Goal: Task Accomplishment & Management: Use online tool/utility

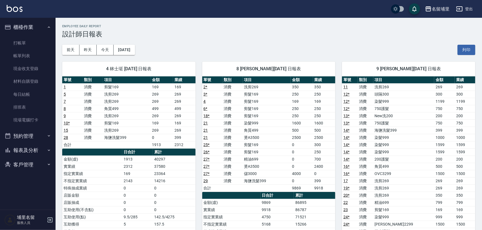
click at [41, 29] on button "櫃檯作業" at bounding box center [27, 27] width 51 height 14
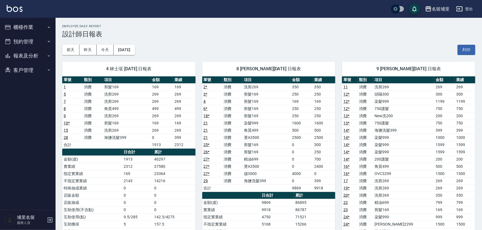
click at [41, 55] on button "報表及分析" at bounding box center [27, 56] width 51 height 14
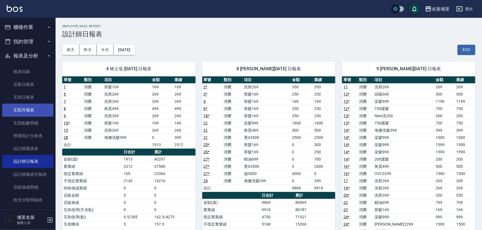
click at [40, 106] on link "互助月報表" at bounding box center [27, 110] width 51 height 13
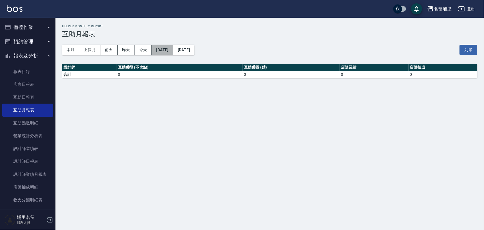
click at [172, 51] on button "[DATE]" at bounding box center [162, 50] width 21 height 10
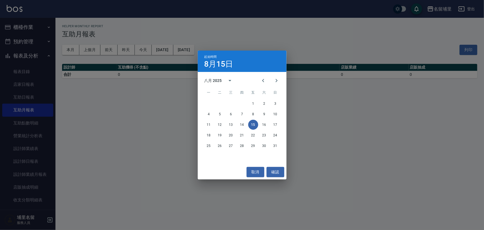
click at [222, 81] on div "八月 2025" at bounding box center [213, 81] width 17 height 6
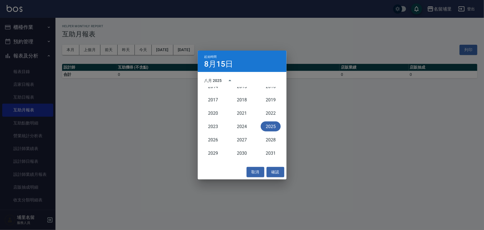
click at [272, 125] on button "2025" at bounding box center [271, 126] width 20 height 10
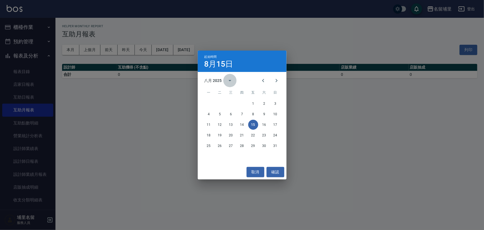
click at [232, 83] on icon "calendar view is open, switch to year view" at bounding box center [230, 80] width 7 height 7
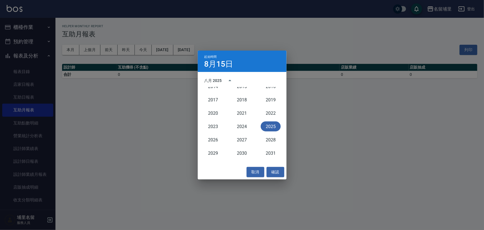
click at [271, 122] on button "2025" at bounding box center [271, 126] width 20 height 10
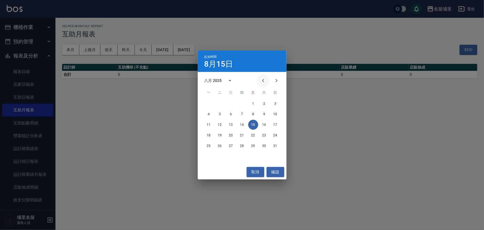
click at [263, 79] on icon "Previous month" at bounding box center [263, 80] width 7 height 7
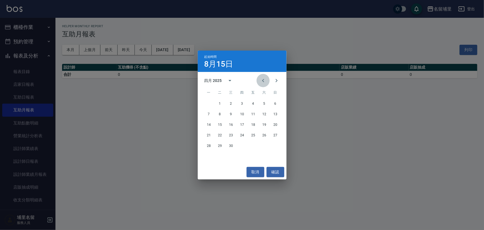
click at [263, 79] on icon "Previous month" at bounding box center [263, 80] width 7 height 7
drag, startPoint x: 279, startPoint y: 79, endPoint x: 236, endPoint y: 92, distance: 44.6
click at [277, 80] on icon "Next month" at bounding box center [276, 80] width 7 height 7
click at [264, 81] on icon "Previous month" at bounding box center [263, 80] width 7 height 7
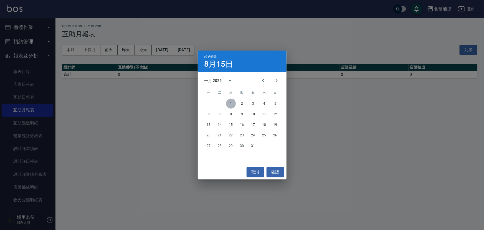
drag, startPoint x: 232, startPoint y: 102, endPoint x: 247, endPoint y: 102, distance: 15.0
click at [233, 102] on button "1" at bounding box center [231, 104] width 10 height 10
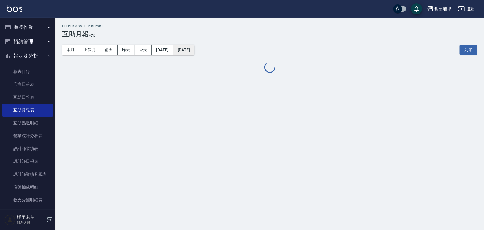
click at [195, 52] on button "[DATE]" at bounding box center [184, 50] width 21 height 10
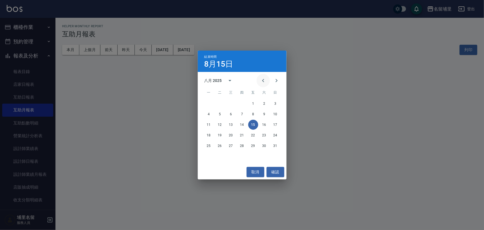
click at [262, 79] on icon "Previous month" at bounding box center [263, 80] width 7 height 7
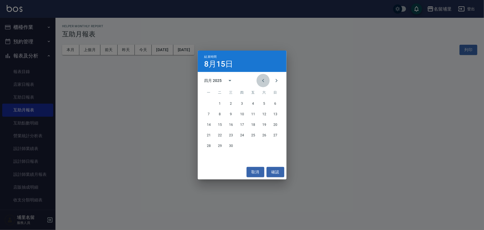
click at [262, 79] on icon "Previous month" at bounding box center [263, 80] width 7 height 7
click at [253, 144] on button "31" at bounding box center [253, 146] width 10 height 10
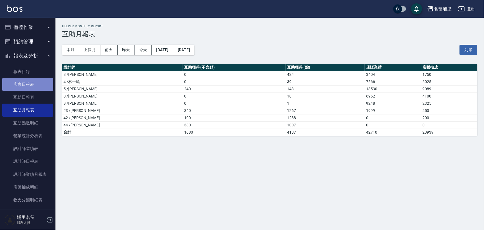
click at [31, 87] on link "店家日報表" at bounding box center [27, 84] width 51 height 13
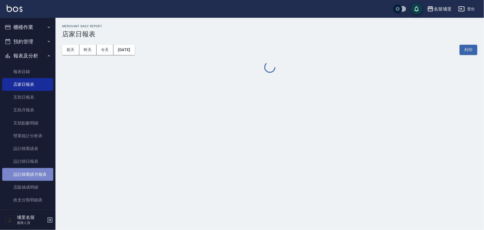
click at [42, 180] on link "設計師業績月報表" at bounding box center [27, 174] width 51 height 13
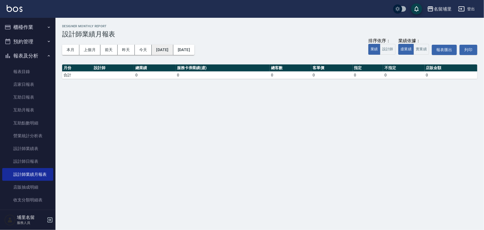
click at [156, 51] on button "[DATE]" at bounding box center [162, 50] width 21 height 10
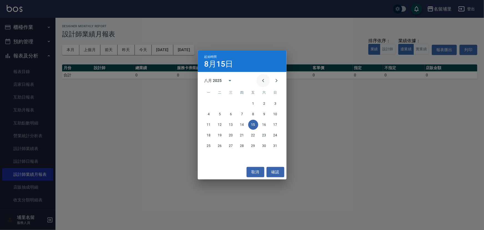
click at [263, 81] on icon "Previous month" at bounding box center [263, 80] width 2 height 3
click at [263, 80] on icon "Previous month" at bounding box center [263, 80] width 2 height 3
click at [264, 79] on icon "Previous month" at bounding box center [263, 80] width 7 height 7
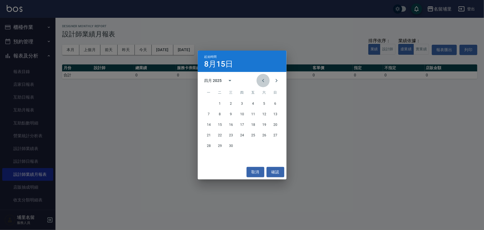
click at [264, 79] on icon "Previous month" at bounding box center [263, 80] width 7 height 7
drag, startPoint x: 230, startPoint y: 101, endPoint x: 225, endPoint y: 88, distance: 14.2
click at [230, 101] on button "1" at bounding box center [231, 104] width 10 height 10
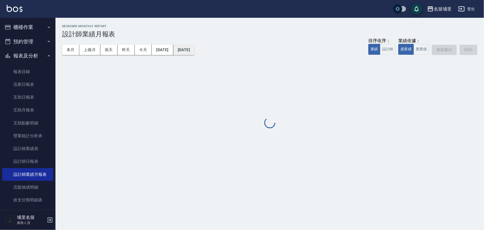
click at [195, 53] on button "[DATE]" at bounding box center [184, 50] width 21 height 10
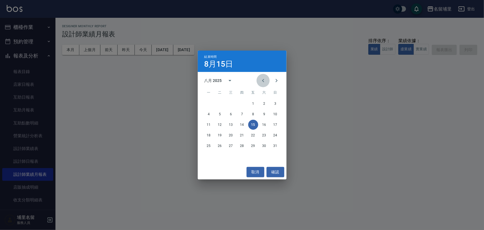
click at [261, 82] on icon "Previous month" at bounding box center [263, 80] width 7 height 7
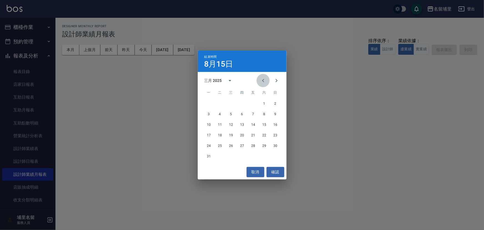
click at [261, 82] on icon "Previous month" at bounding box center [263, 80] width 7 height 7
click at [255, 144] on button "31" at bounding box center [253, 146] width 10 height 10
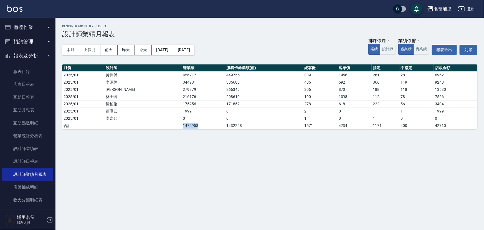
drag, startPoint x: 140, startPoint y: 128, endPoint x: 167, endPoint y: 127, distance: 26.7
click at [167, 127] on tr "合計 1474958 1432248 1571 4734 1171 400 42710" at bounding box center [270, 125] width 416 height 7
click at [159, 133] on div "名留埔里 [DATE] - [DATE] 設計師業績月報表 列印時間： [DATE][PHONE_NUMBER]:05 Designer Monthly Re…" at bounding box center [270, 77] width 429 height 118
drag, startPoint x: 76, startPoint y: 48, endPoint x: 95, endPoint y: 48, distance: 19.2
click at [77, 48] on button "本月" at bounding box center [70, 50] width 17 height 10
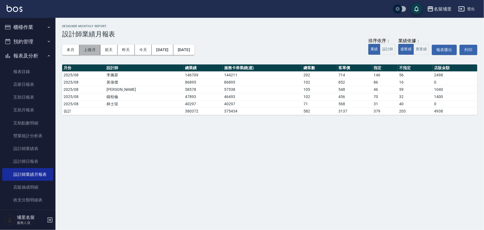
drag, startPoint x: 98, startPoint y: 51, endPoint x: 104, endPoint y: 50, distance: 6.2
click at [98, 51] on button "上個月" at bounding box center [89, 50] width 21 height 10
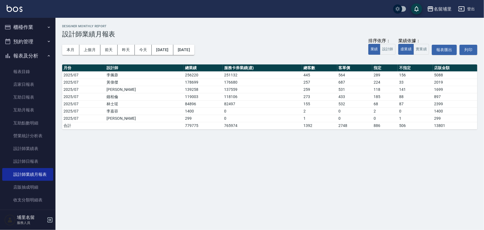
click at [50, 30] on button "櫃檯作業" at bounding box center [27, 27] width 51 height 14
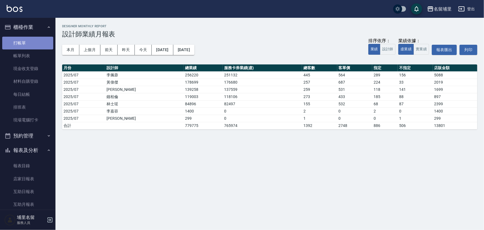
click at [47, 49] on link "打帳單" at bounding box center [27, 43] width 51 height 13
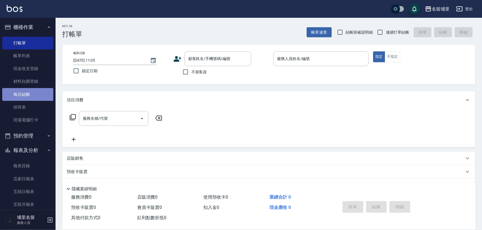
click at [36, 96] on link "每日結帳" at bounding box center [27, 94] width 51 height 13
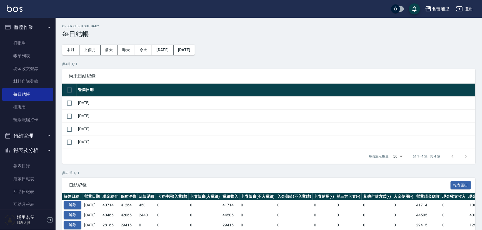
click at [71, 95] on input "checkbox" at bounding box center [70, 90] width 12 height 12
checkbox input "true"
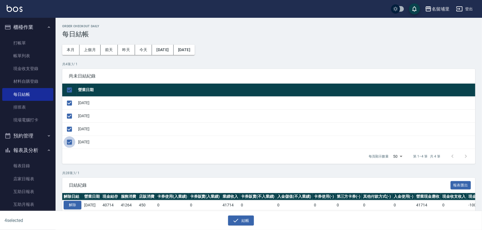
drag, startPoint x: 69, startPoint y: 142, endPoint x: 80, endPoint y: 145, distance: 11.4
click at [71, 142] on input "checkbox" at bounding box center [70, 142] width 12 height 12
checkbox input "false"
drag, startPoint x: 251, startPoint y: 225, endPoint x: 250, endPoint y: 222, distance: 3.0
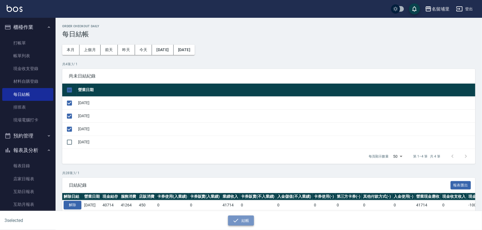
click at [251, 225] on button "結帳" at bounding box center [241, 220] width 26 height 10
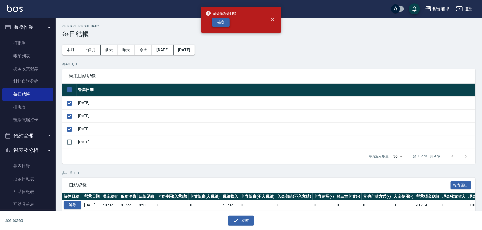
click at [224, 26] on div "是否確認要日結 確定" at bounding box center [220, 19] width 31 height 22
click at [224, 26] on button "確定" at bounding box center [221, 22] width 18 height 9
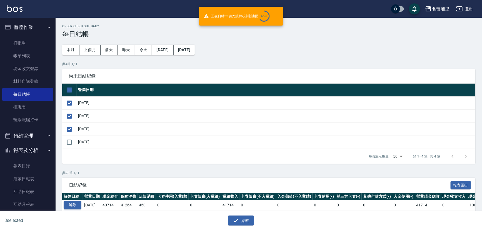
checkbox input "false"
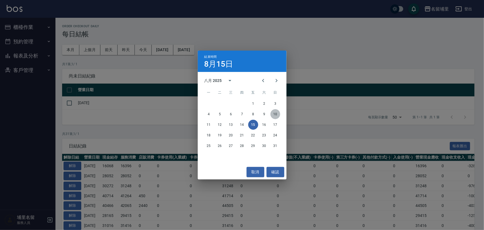
click at [277, 114] on button "10" at bounding box center [276, 114] width 10 height 10
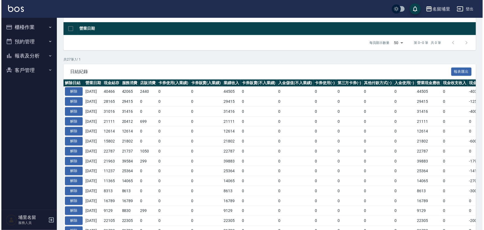
scroll to position [25, 0]
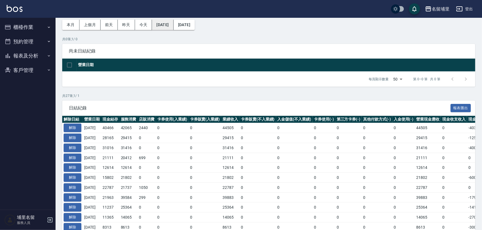
click at [166, 27] on button "[DATE]" at bounding box center [162, 25] width 21 height 10
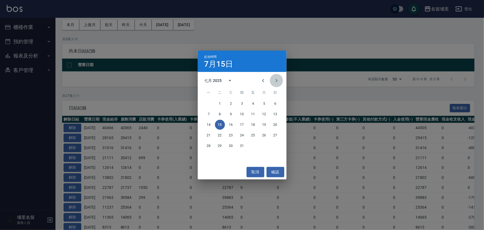
click at [276, 80] on icon "Next month" at bounding box center [276, 80] width 7 height 7
click at [275, 114] on button "10" at bounding box center [276, 114] width 10 height 10
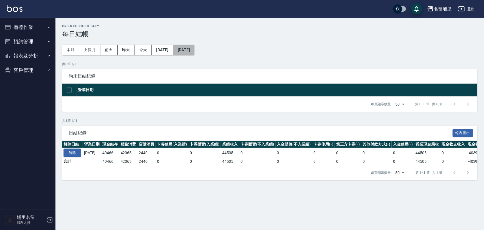
click at [195, 51] on button "[DATE]" at bounding box center [184, 50] width 21 height 10
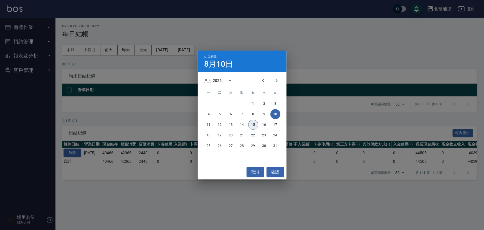
click at [253, 124] on button "15" at bounding box center [253, 125] width 10 height 10
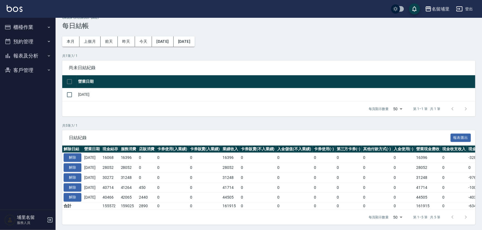
scroll to position [13, 0]
